Goal: Communication & Community: Answer question/provide support

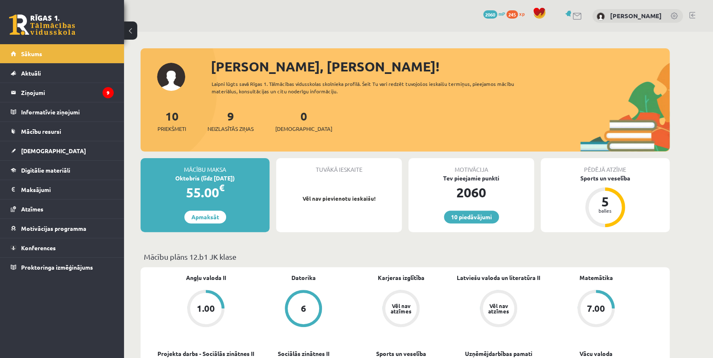
click at [553, 83] on div "Sveiks, Nikolass! Laipni lūgts savā Rīgas 1. Tālmācības vidusskolas skolnieka p…" at bounding box center [405, 104] width 529 height 95
click at [94, 88] on legend "Ziņojumi 9" at bounding box center [67, 92] width 93 height 19
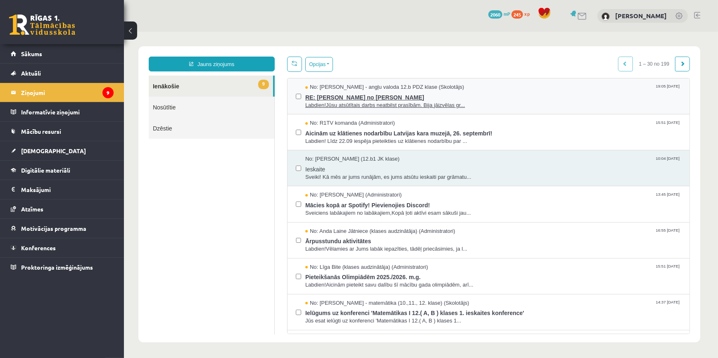
click at [344, 86] on span "No: Agnese Vaškūna - angļu valoda 12.b PDZ klase (Skolotājs)" at bounding box center [384, 87] width 159 height 8
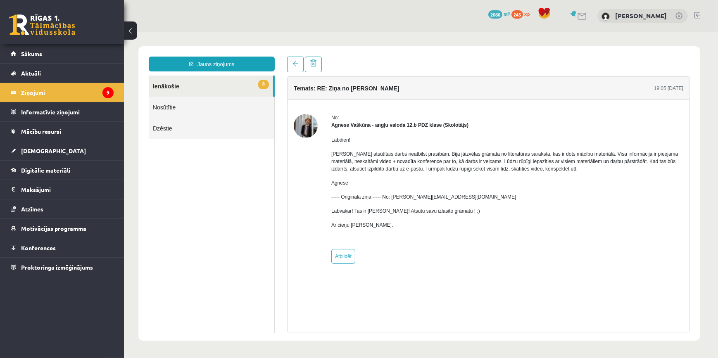
click at [305, 128] on img at bounding box center [305, 126] width 24 height 24
click at [339, 257] on link "Atbildēt" at bounding box center [343, 256] width 24 height 15
type input "**********"
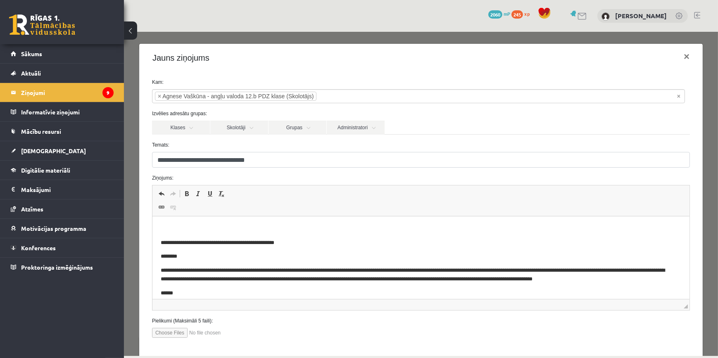
click at [179, 231] on p "Визуальный текстовый редактор, wiswyg-editor-47024938151960-1758145605-770" at bounding box center [420, 229] width 521 height 9
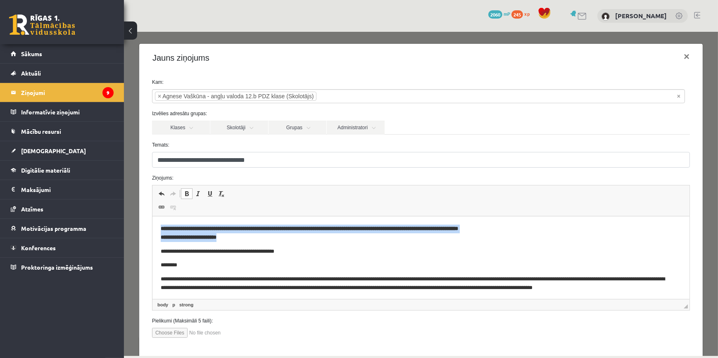
drag, startPoint x: 160, startPoint y: 228, endPoint x: 242, endPoint y: 240, distance: 83.2
click at [242, 240] on html "**********" at bounding box center [420, 287] width 537 height 140
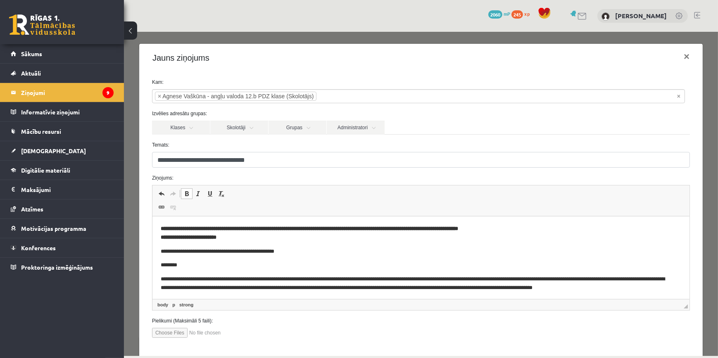
click at [282, 245] on body "**********" at bounding box center [420, 286] width 521 height 123
click at [247, 236] on p "**********" at bounding box center [420, 233] width 521 height 17
click at [181, 334] on input "file" at bounding box center [199, 333] width 94 height 10
type input "**********"
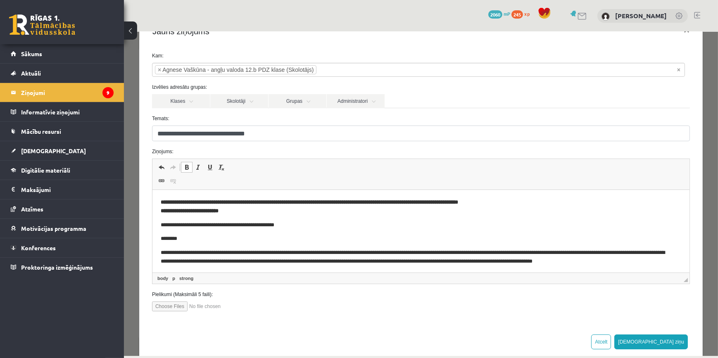
scroll to position [41, 0]
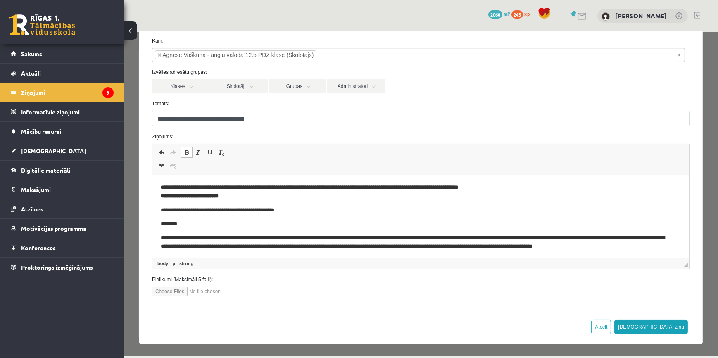
click at [224, 291] on input "file" at bounding box center [199, 291] width 94 height 10
click at [163, 293] on input "file" at bounding box center [199, 291] width 94 height 10
type input "**********"
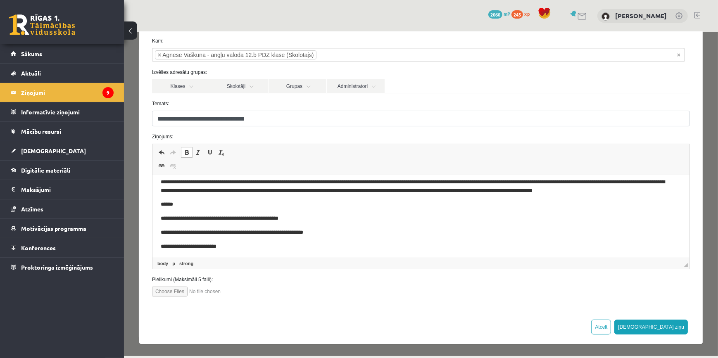
scroll to position [57, 0]
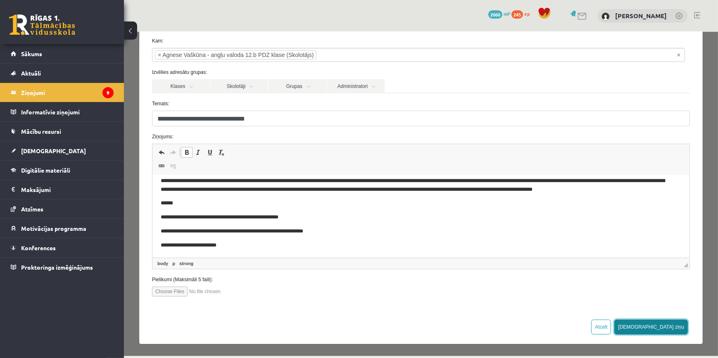
click at [669, 327] on button "Sūtīt ziņu" at bounding box center [651, 326] width 74 height 15
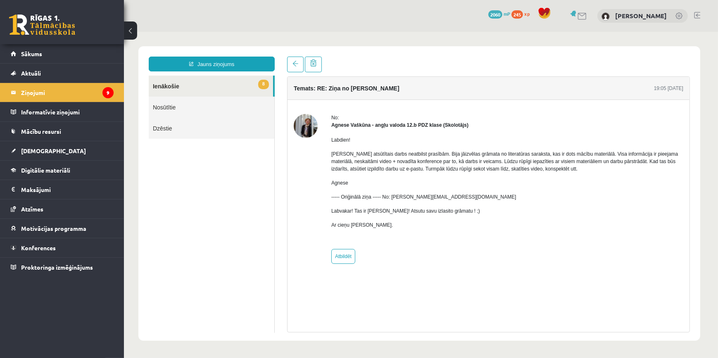
scroll to position [0, 0]
click at [174, 108] on link "Nosūtītie" at bounding box center [211, 106] width 126 height 21
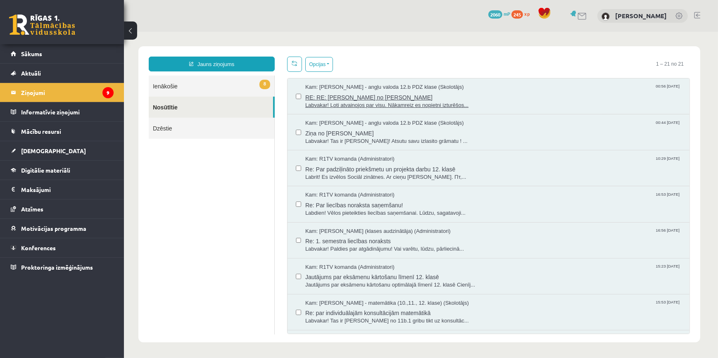
click at [344, 97] on span "RE: RE: Ziņa no Nikolassa Gabriūna" at bounding box center [493, 96] width 376 height 10
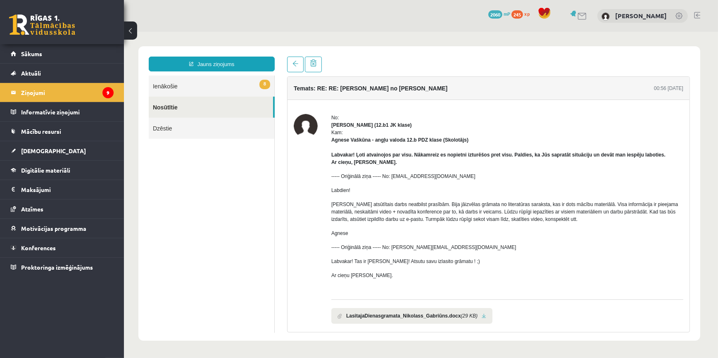
click at [388, 322] on li "LasitajaDienasgramata_Nikolass_Gabriūns.docx (29 KB)" at bounding box center [411, 316] width 161 height 16
click at [481, 315] on link at bounding box center [483, 315] width 5 height 5
click at [182, 93] on link "8 Ienākošie" at bounding box center [211, 85] width 126 height 21
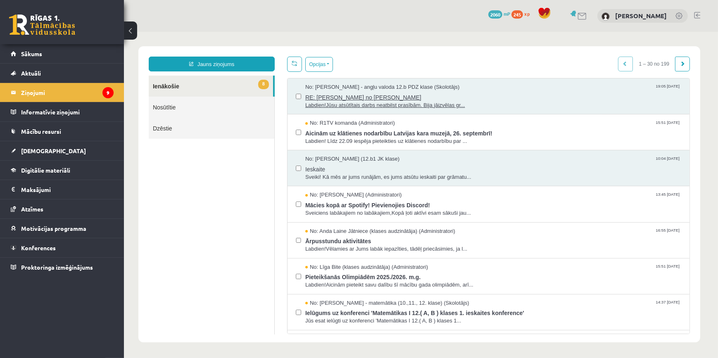
click at [395, 101] on span "Labdien!Jūsu atsūtītais darbs neatbilst prasībām. Bija jāizvēlas gr..." at bounding box center [493, 105] width 376 height 8
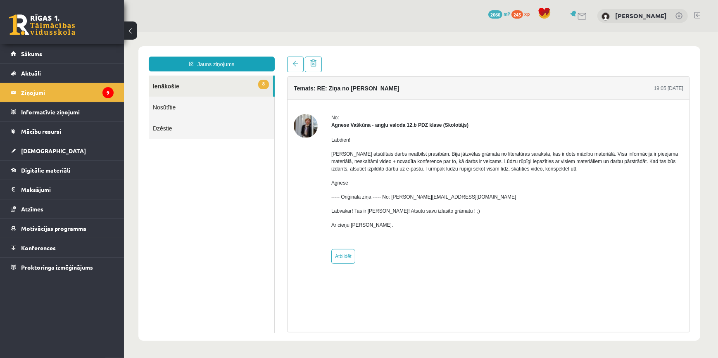
click at [317, 129] on img at bounding box center [305, 126] width 24 height 24
click at [316, 128] on img at bounding box center [305, 126] width 24 height 24
click at [303, 126] on img at bounding box center [305, 126] width 24 height 24
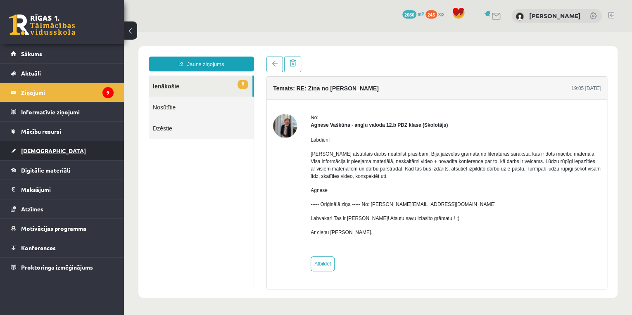
click at [42, 157] on link "[DEMOGRAPHIC_DATA]" at bounding box center [62, 150] width 103 height 19
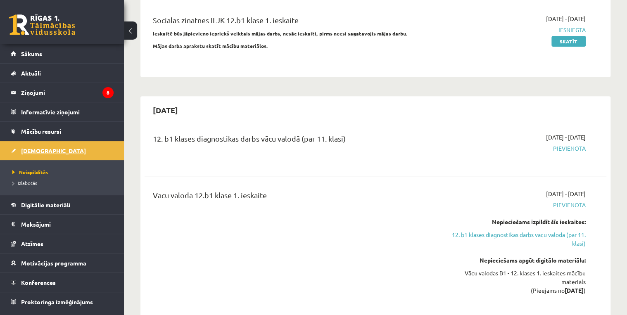
scroll to position [110, 0]
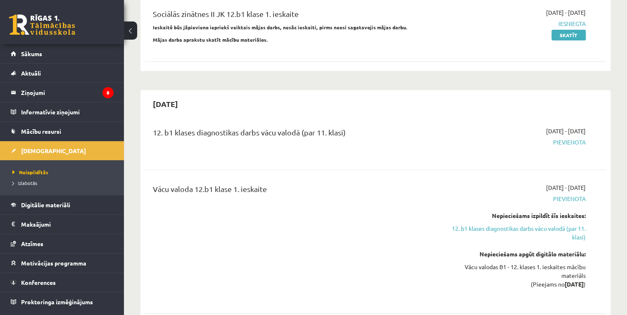
click at [31, 43] on div "10 Dāvanas 2060 mP 245 xp" at bounding box center [62, 22] width 124 height 44
click at [31, 50] on span "Sākums" at bounding box center [31, 53] width 21 height 7
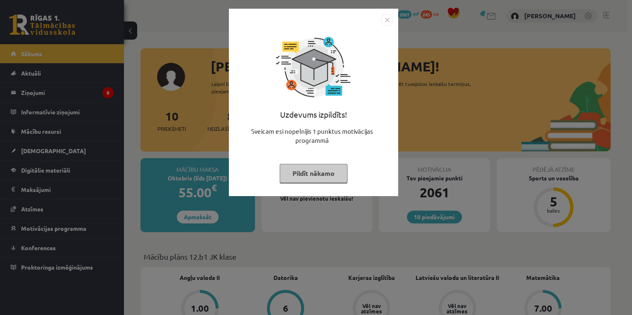
click at [300, 171] on button "Pildīt nākamo" at bounding box center [314, 173] width 68 height 19
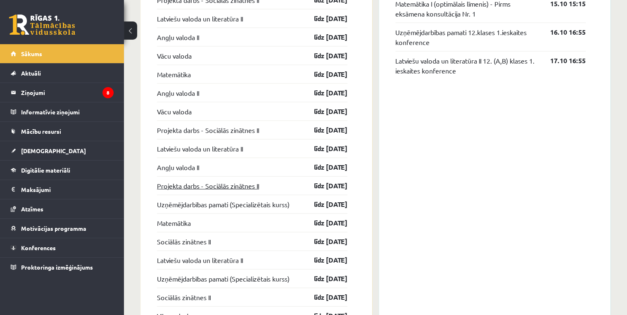
scroll to position [927, 0]
